Goal: Task Accomplishment & Management: Manage account settings

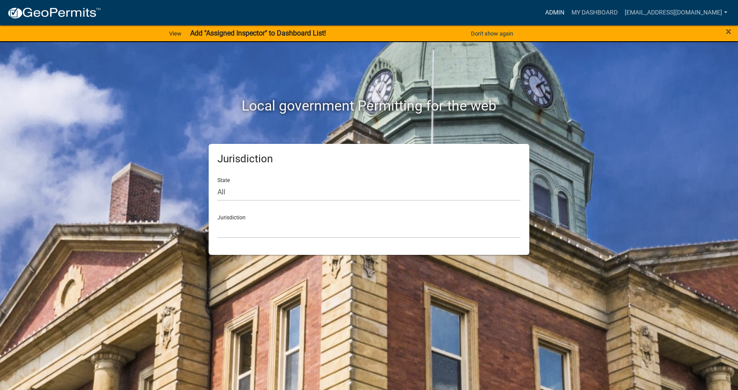
click at [542, 11] on link "Admin" at bounding box center [555, 12] width 26 height 17
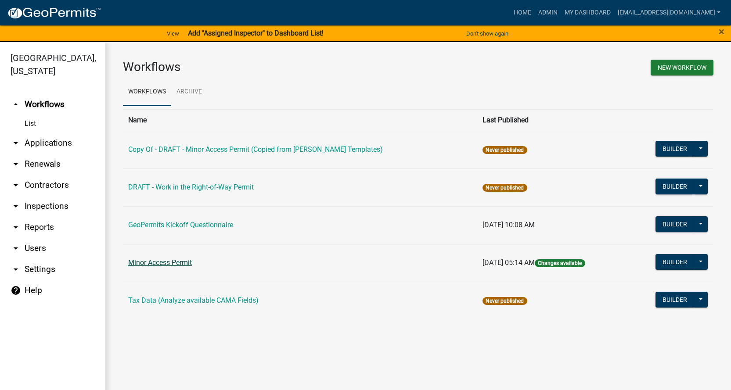
click at [185, 262] on link "Minor Access Permit" at bounding box center [160, 263] width 64 height 8
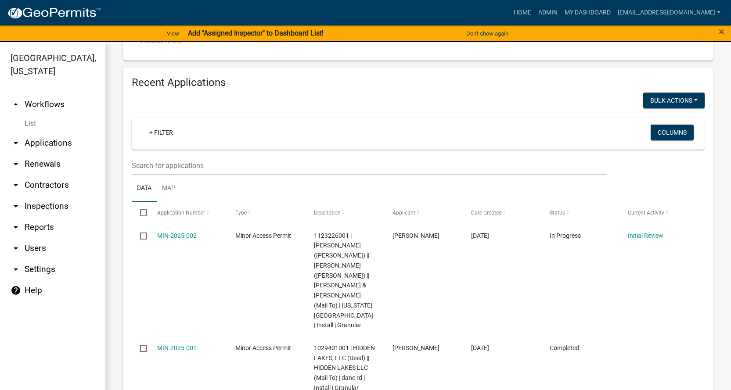
scroll to position [338, 0]
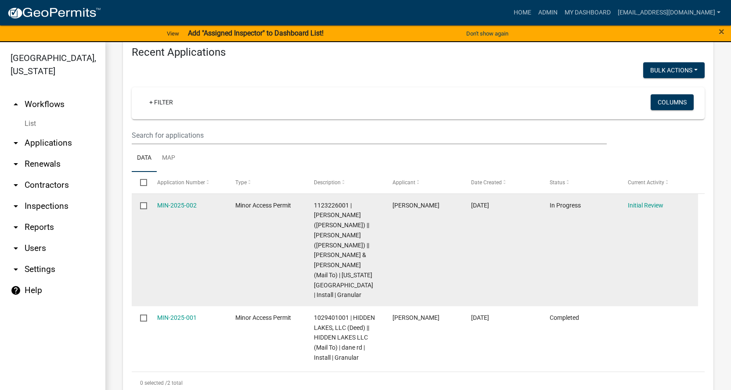
drag, startPoint x: 180, startPoint y: 206, endPoint x: 162, endPoint y: 228, distance: 28.8
click at [162, 228] on datatable-body-cell "MIN-2025-002" at bounding box center [187, 250] width 79 height 112
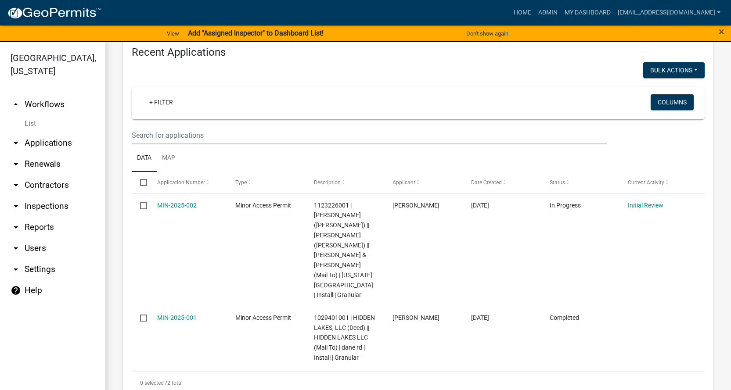
scroll to position [250, 0]
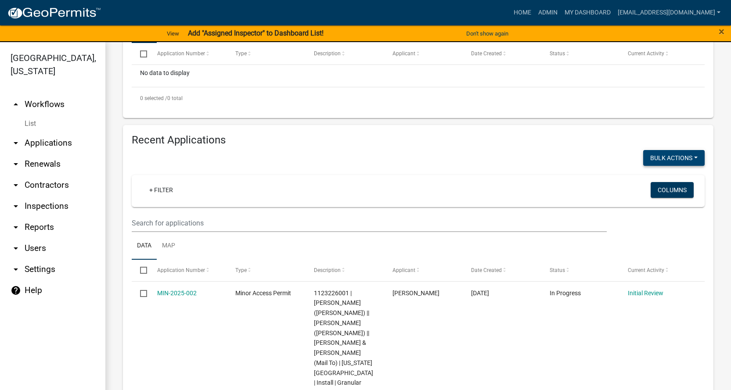
click at [508, 148] on div "Recent Applications Bulk Actions Void + Filter Columns Data Map Select Applicat…" at bounding box center [418, 308] width 591 height 366
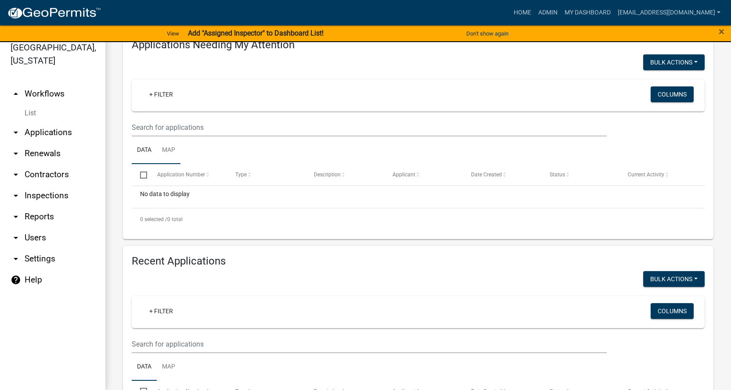
scroll to position [0, 0]
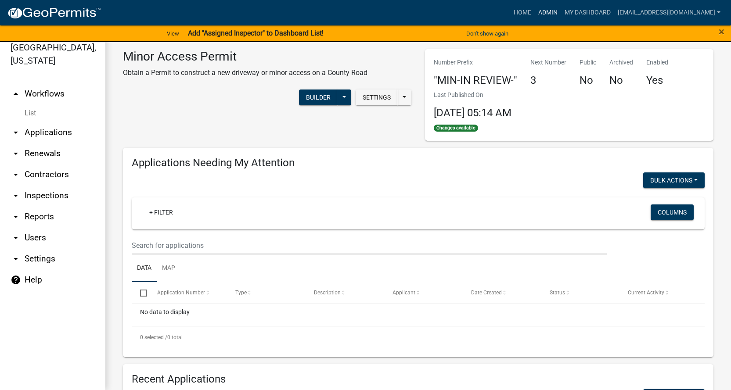
click at [537, 14] on link "Admin" at bounding box center [548, 12] width 26 height 17
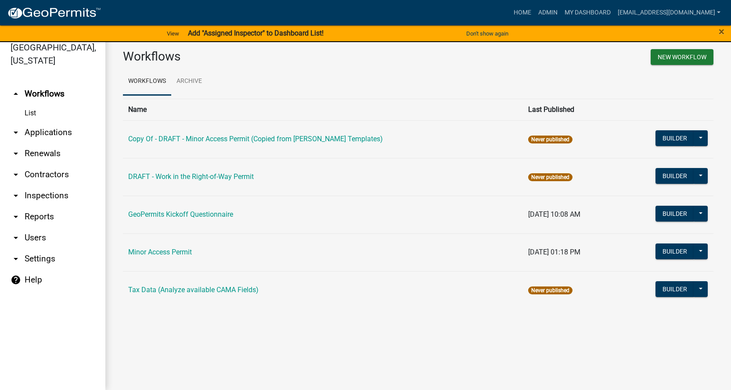
click at [14, 233] on icon "arrow_drop_down" at bounding box center [16, 238] width 11 height 11
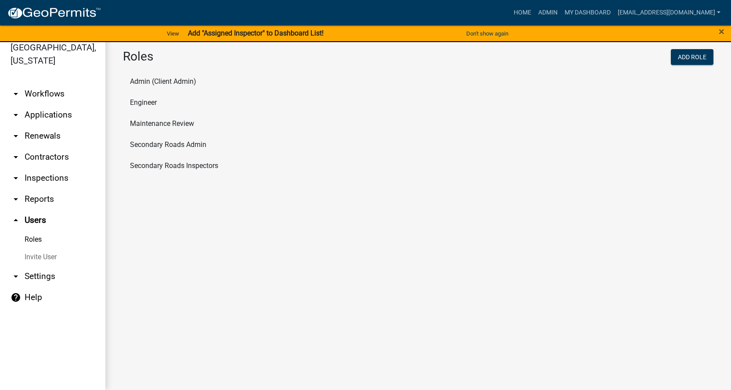
click at [171, 84] on li "Admin (Client Admin)" at bounding box center [418, 81] width 591 height 21
select select "4: red"
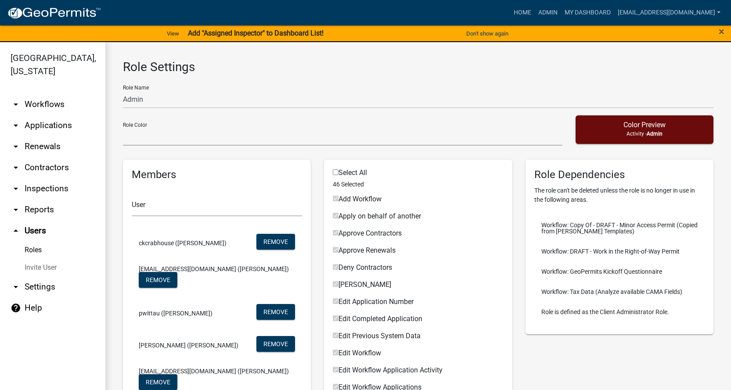
scroll to position [11, 0]
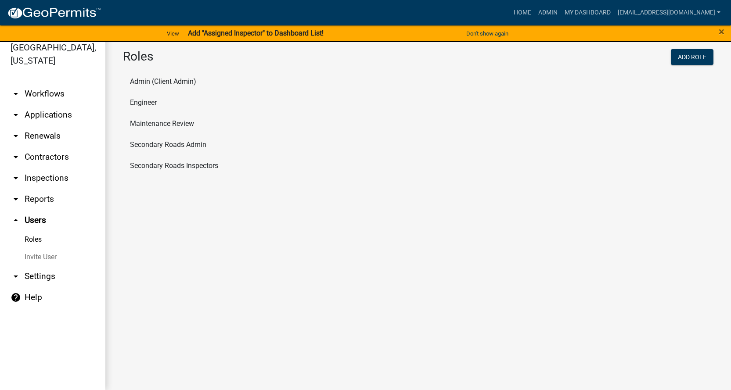
click at [151, 103] on li "Engineer" at bounding box center [418, 102] width 591 height 21
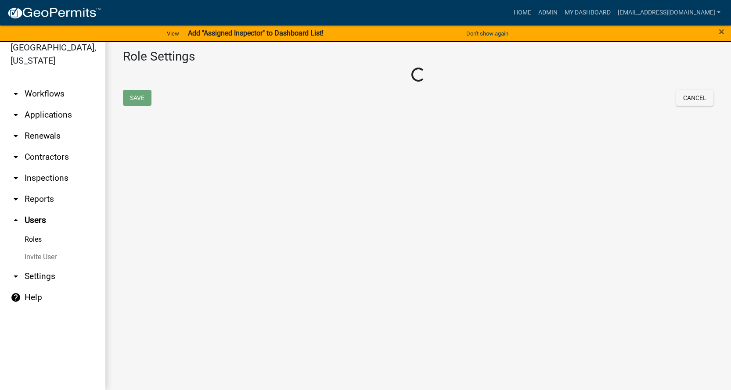
select select "2: yellow"
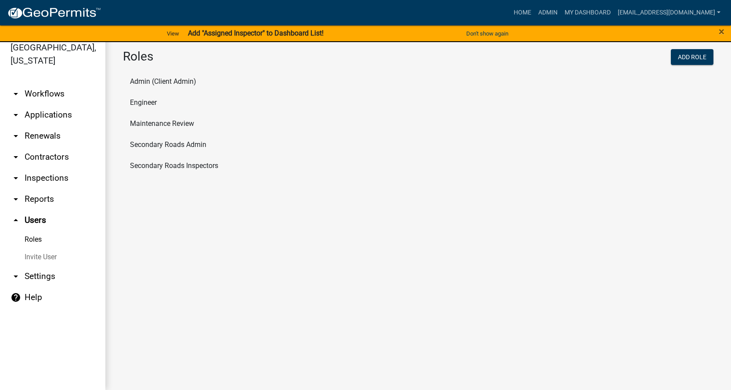
click at [143, 123] on li "Maintenance Review" at bounding box center [418, 123] width 591 height 21
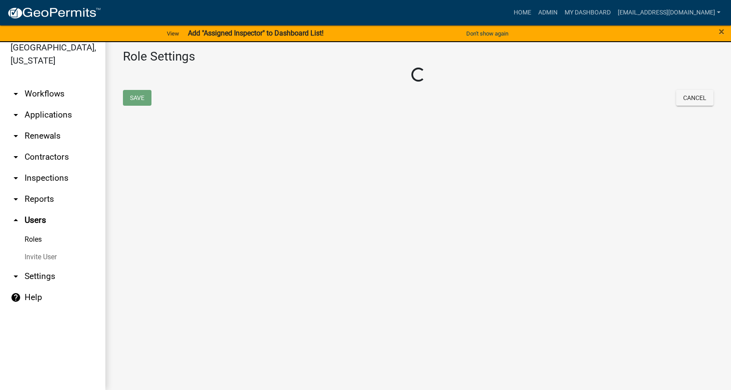
select select "3: orange"
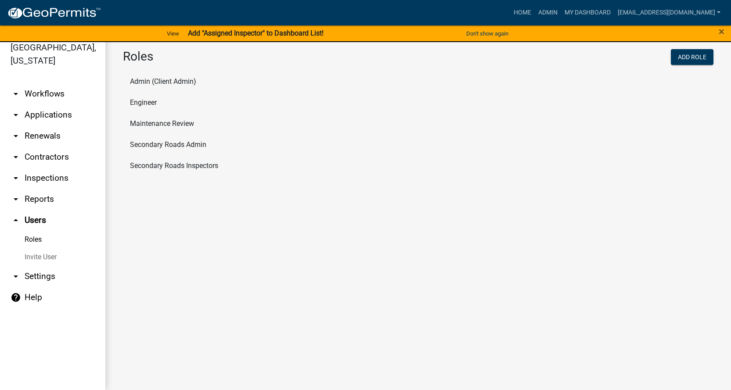
click at [191, 148] on li "Secondary Roads Admin" at bounding box center [418, 144] width 591 height 21
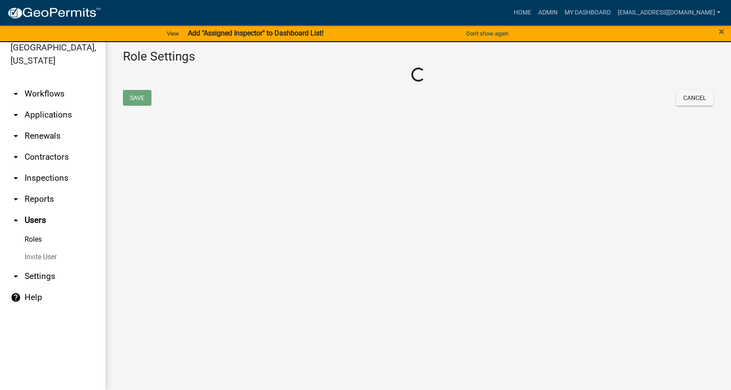
select select "1: green"
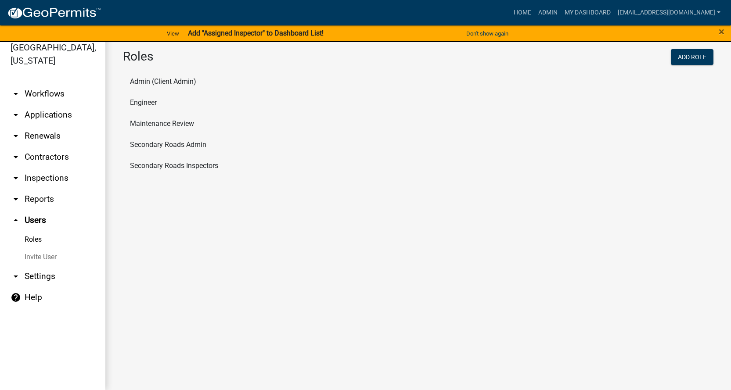
click at [212, 166] on li "Secondary Roads Inspectors" at bounding box center [418, 165] width 591 height 21
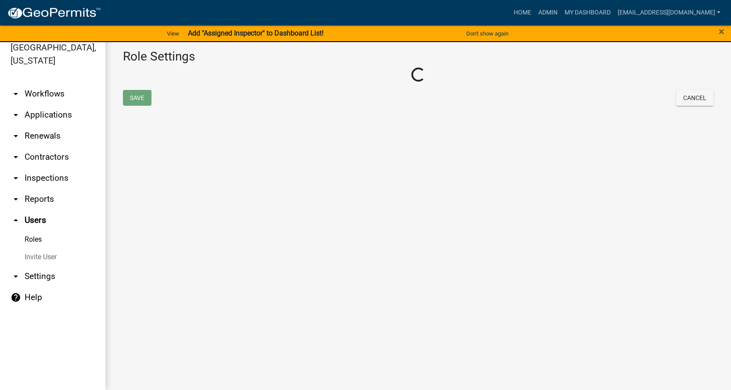
select select "5: purple"
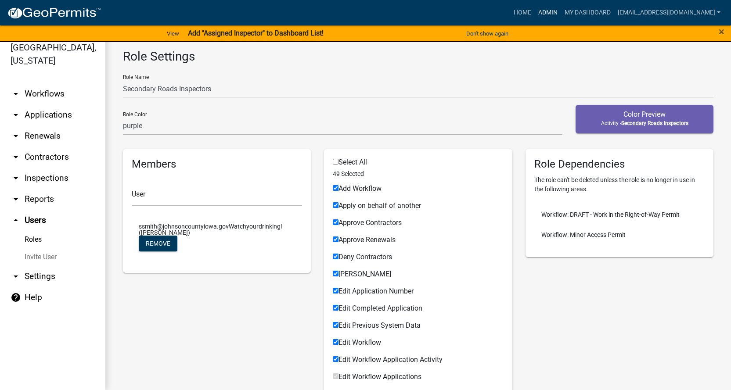
click at [535, 13] on link "Admin" at bounding box center [548, 12] width 26 height 17
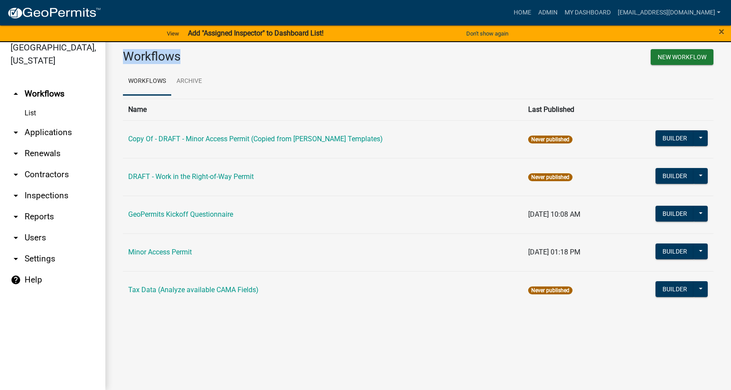
drag, startPoint x: 184, startPoint y: 57, endPoint x: 123, endPoint y: 55, distance: 60.2
click at [123, 55] on h3 "Workflows" at bounding box center [267, 56] width 289 height 15
click at [214, 61] on h3 "Workflows" at bounding box center [267, 56] width 289 height 15
click at [27, 228] on link "arrow_drop_down Users" at bounding box center [52, 238] width 105 height 21
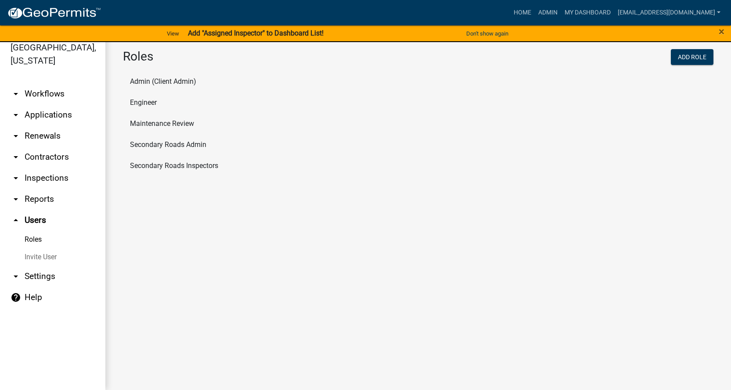
click at [37, 231] on link "Roles" at bounding box center [52, 240] width 105 height 18
click at [171, 78] on li "Admin (Client Admin)" at bounding box center [418, 81] width 591 height 21
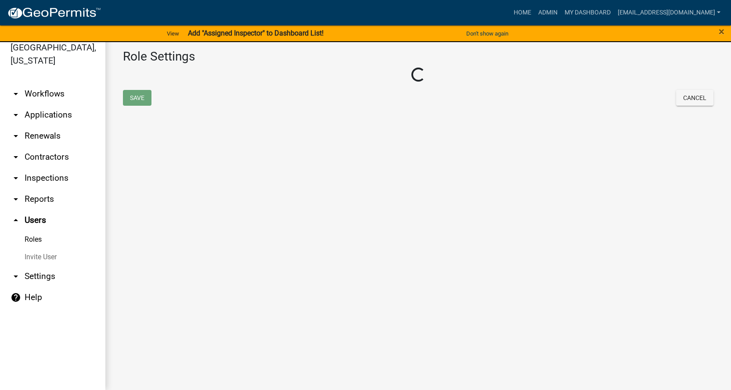
select select "4: red"
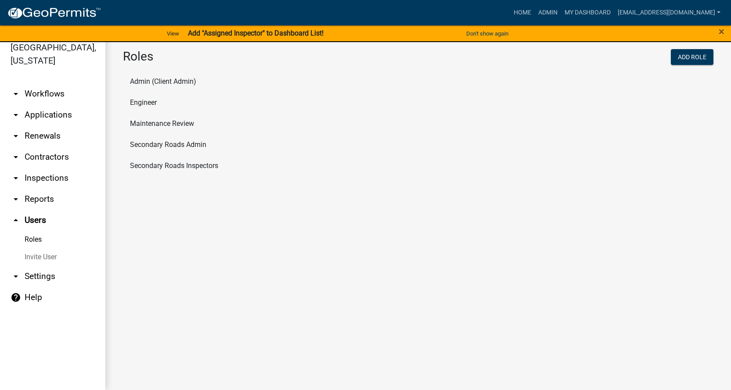
click at [152, 144] on li "Secondary Roads Admin" at bounding box center [418, 144] width 591 height 21
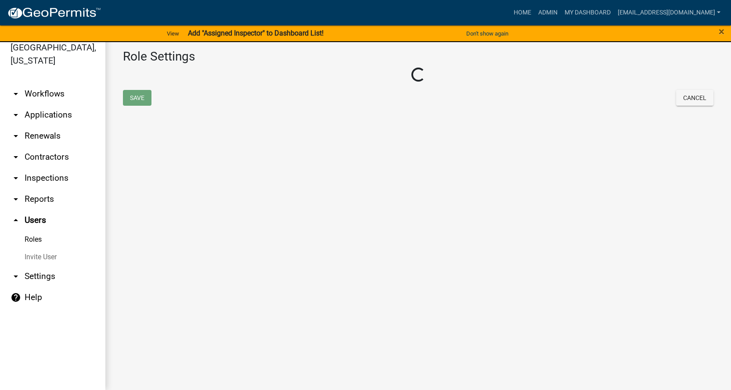
select select "1: green"
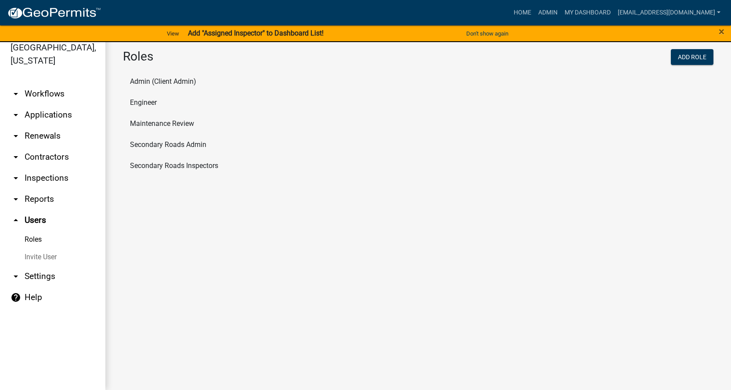
click at [180, 170] on li "Secondary Roads Inspectors" at bounding box center [418, 165] width 591 height 21
select select "5: purple"
click at [54, 83] on link "arrow_drop_down Workflows" at bounding box center [52, 93] width 105 height 21
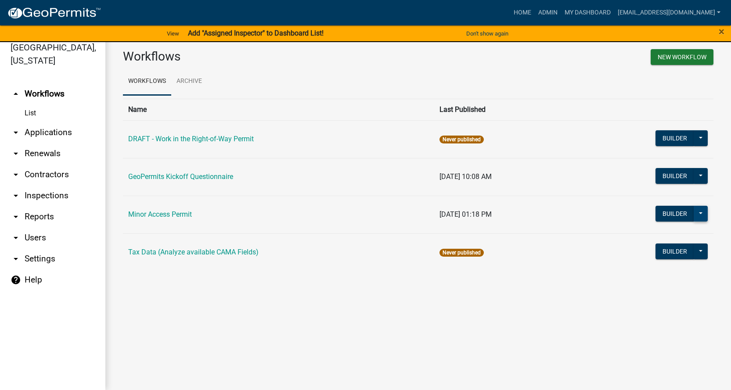
click at [708, 214] on button at bounding box center [701, 214] width 14 height 16
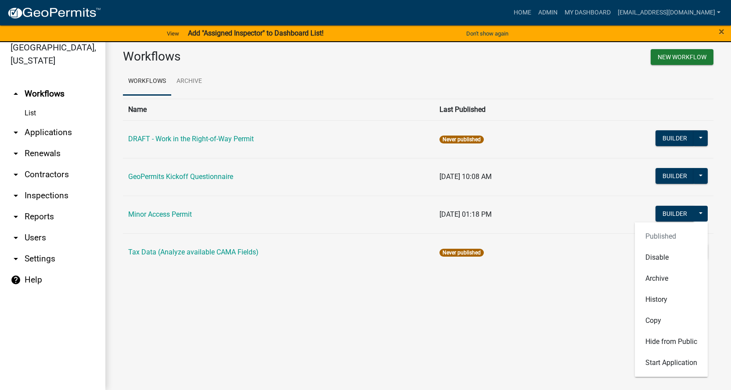
click at [373, 354] on main "Workflows New Workflow Workflows Archive Name Last Published DRAFT - Work in th…" at bounding box center [418, 211] width 626 height 359
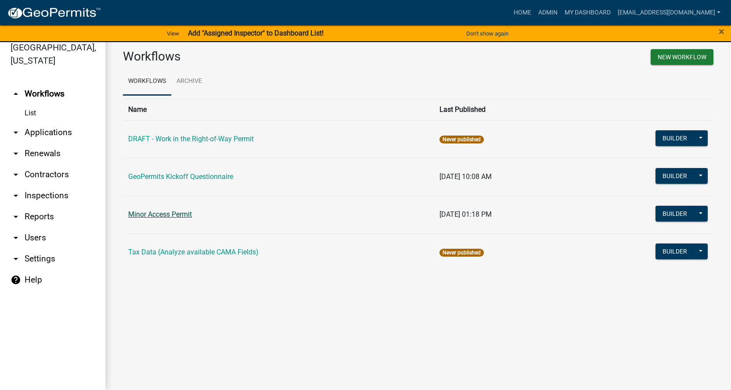
click at [163, 213] on link "Minor Access Permit" at bounding box center [160, 214] width 64 height 8
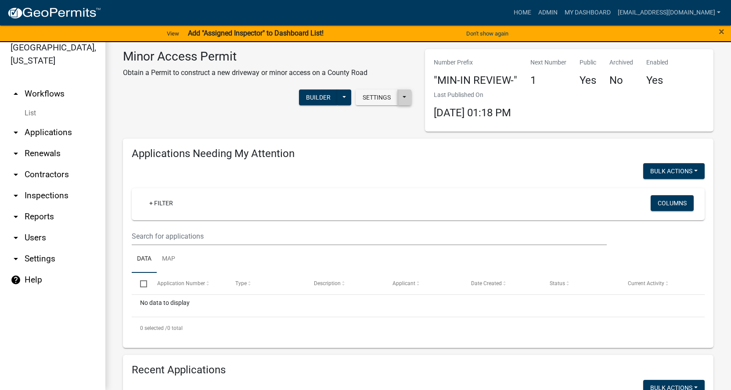
click at [406, 100] on button at bounding box center [404, 98] width 14 height 16
click at [364, 129] on div "Minor Access Permit Obtain a Permit to construct a new driveway or minor access…" at bounding box center [267, 90] width 302 height 83
click at [53, 122] on link "arrow_drop_down Applications" at bounding box center [52, 132] width 105 height 21
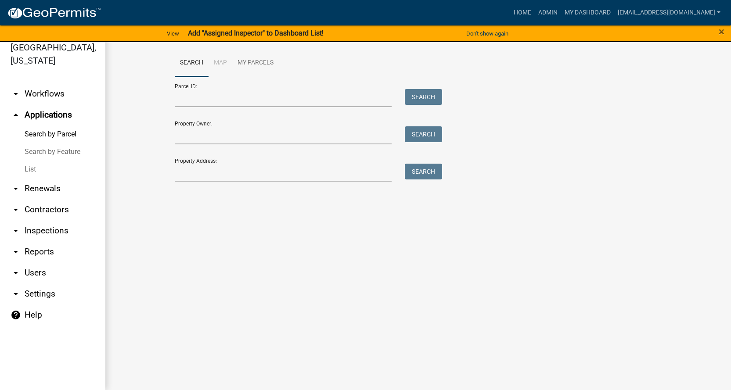
click at [29, 83] on link "arrow_drop_down Workflows" at bounding box center [52, 93] width 105 height 21
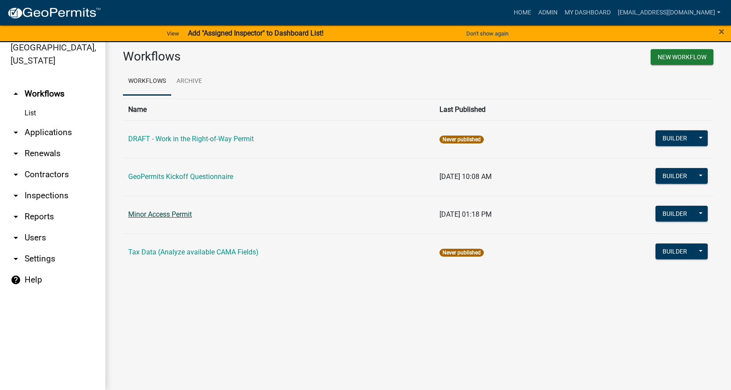
click at [167, 214] on link "Minor Access Permit" at bounding box center [160, 214] width 64 height 8
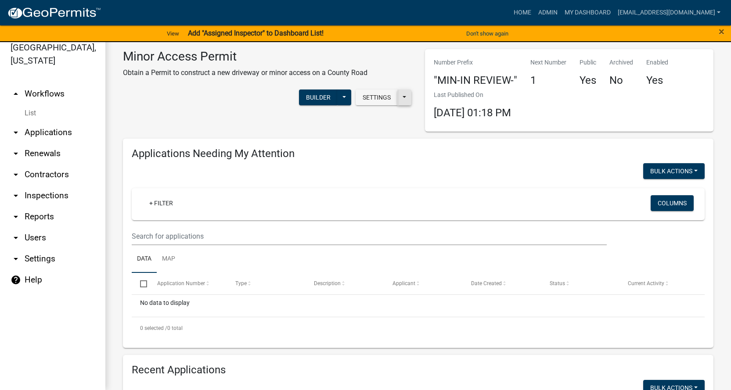
click at [401, 101] on button at bounding box center [404, 98] width 14 height 16
click at [433, 121] on button "Start Application URL" at bounding box center [459, 120] width 123 height 21
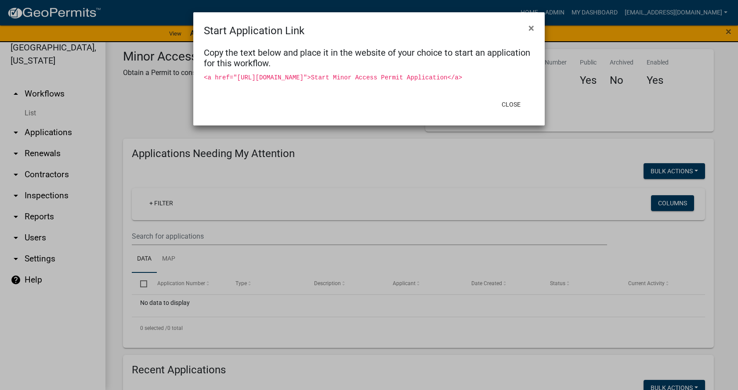
drag, startPoint x: 513, startPoint y: 88, endPoint x: 199, endPoint y: 79, distance: 314.2
click at [199, 79] on div "Copy the text below and place it in the website of your choice to start an appl…" at bounding box center [368, 66] width 351 height 54
click at [509, 112] on button "Close" at bounding box center [511, 105] width 33 height 16
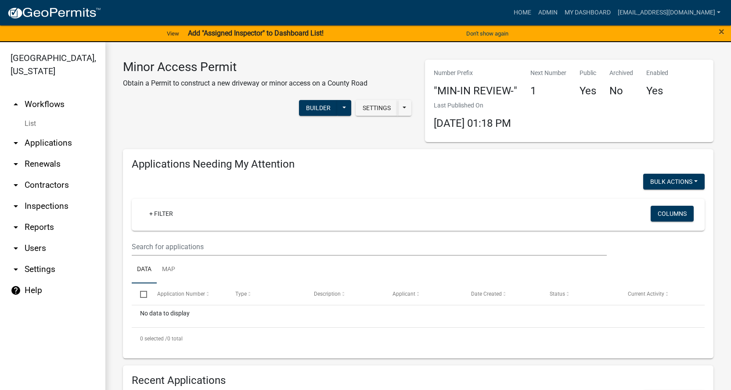
click at [48, 261] on link "arrow_drop_down Settings" at bounding box center [52, 269] width 105 height 21
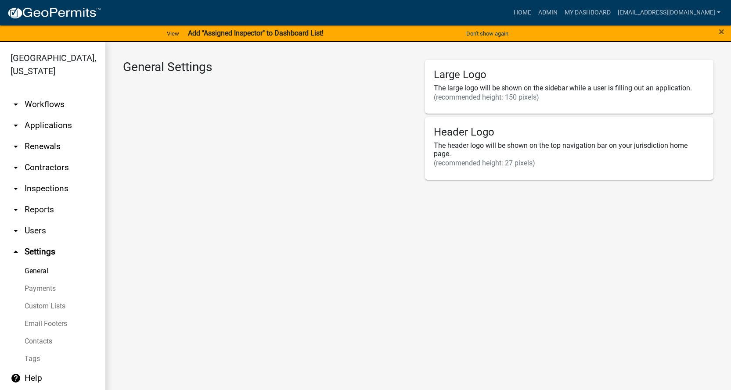
select select "IA"
select select "Central Standard Time"
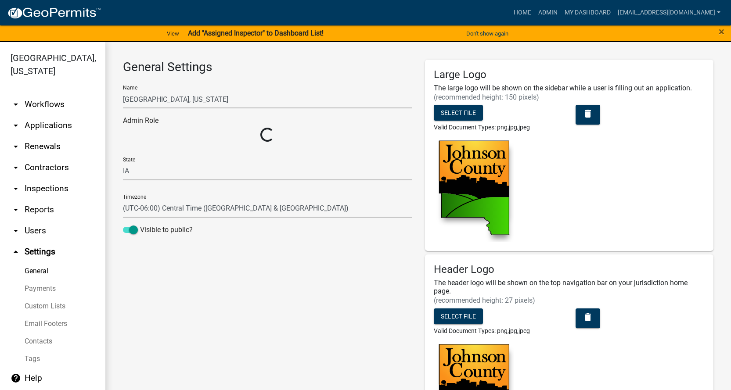
select select "50b25367-5678-4d8f-b2f4-de291ffb4430"
click at [44, 242] on link "arrow_drop_up Settings" at bounding box center [52, 252] width 105 height 21
